Goal: Find specific page/section: Find specific page/section

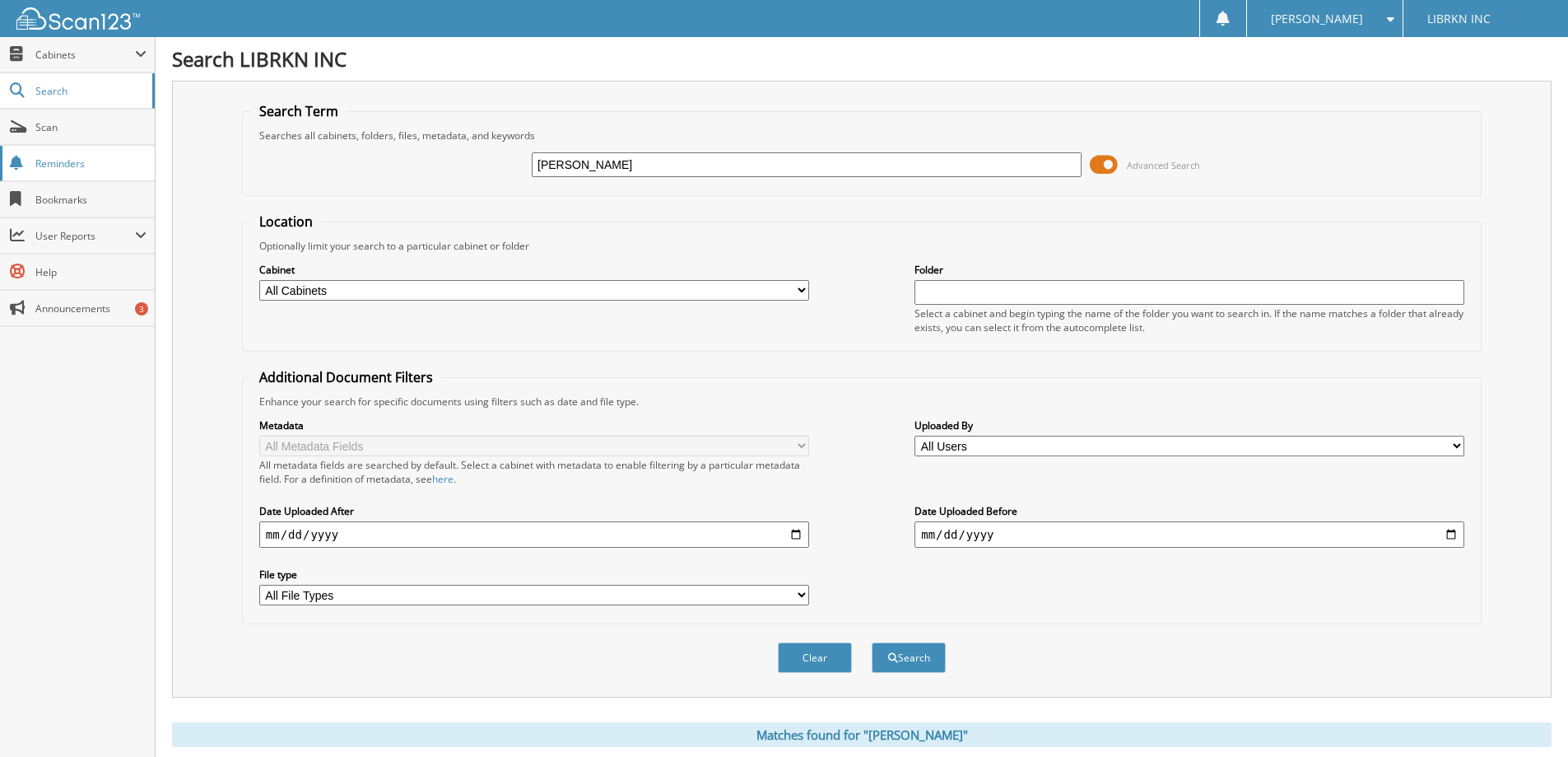
drag, startPoint x: 702, startPoint y: 157, endPoint x: 0, endPoint y: 158, distance: 702.0
type input "cao"
click at [871, 642] on button "Search" at bounding box center [908, 657] width 74 height 30
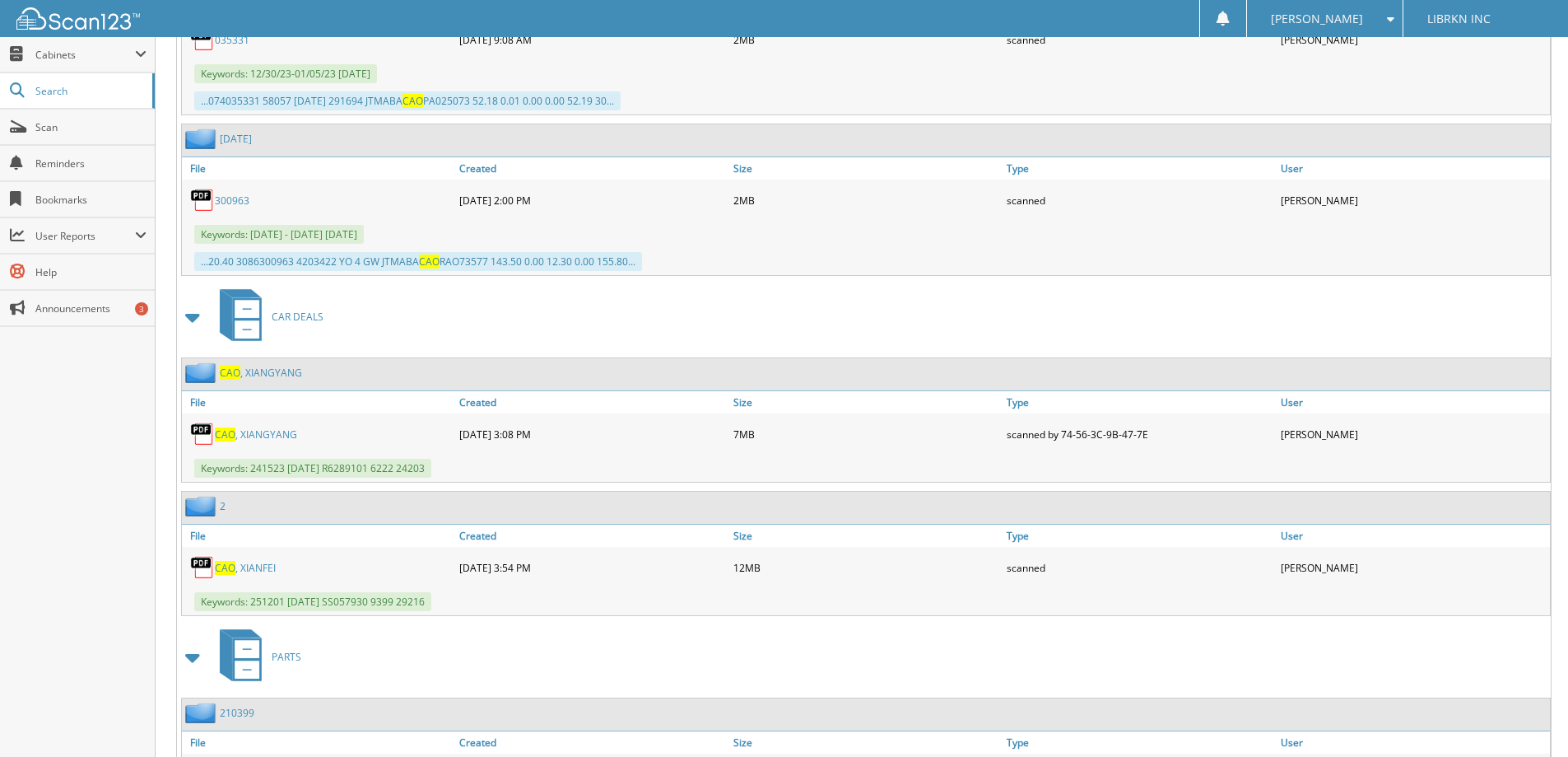
scroll to position [33591, 0]
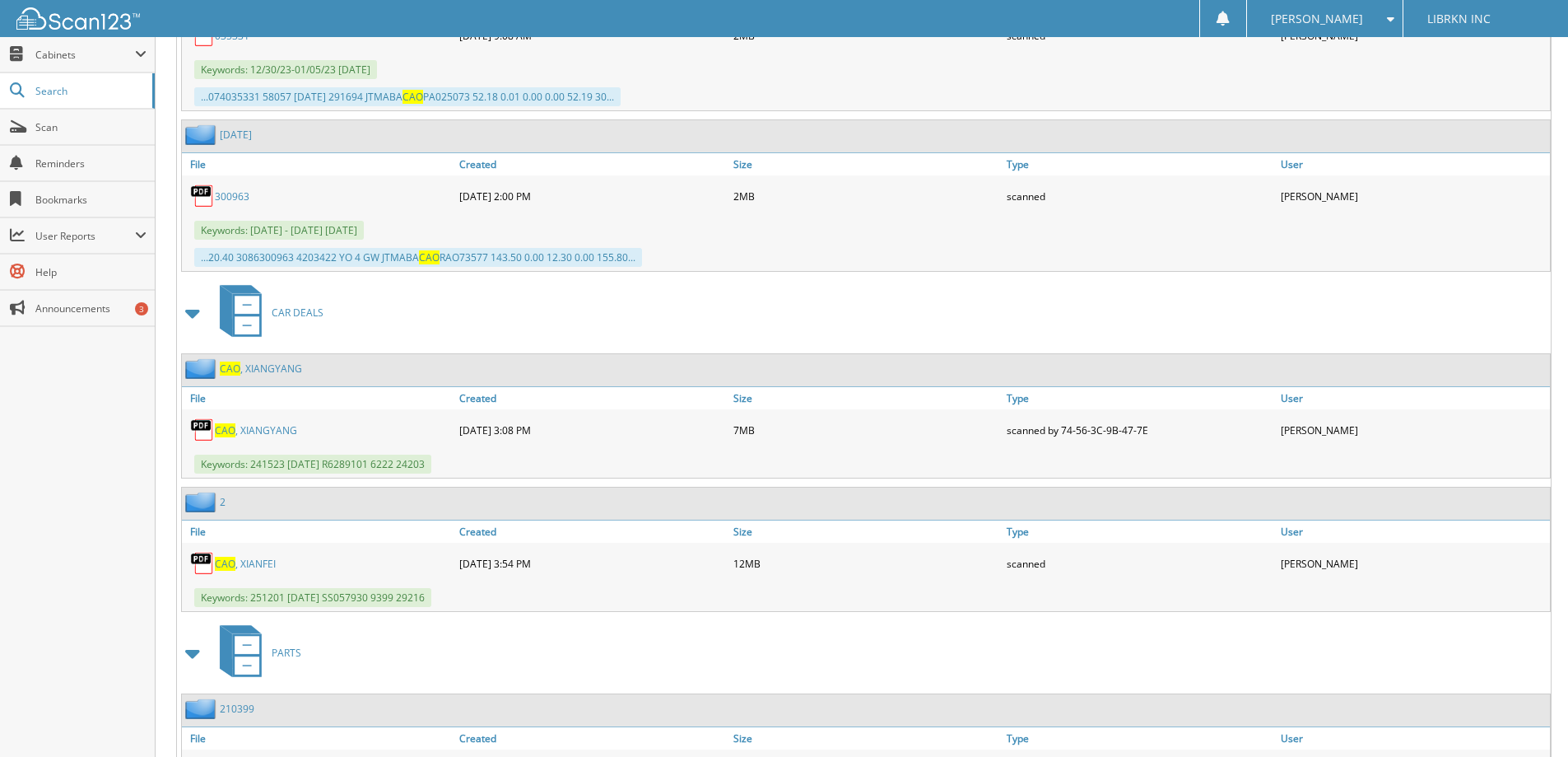
click at [259, 557] on link "CAO , XIANFEI" at bounding box center [245, 563] width 61 height 14
